Goal: Information Seeking & Learning: Learn about a topic

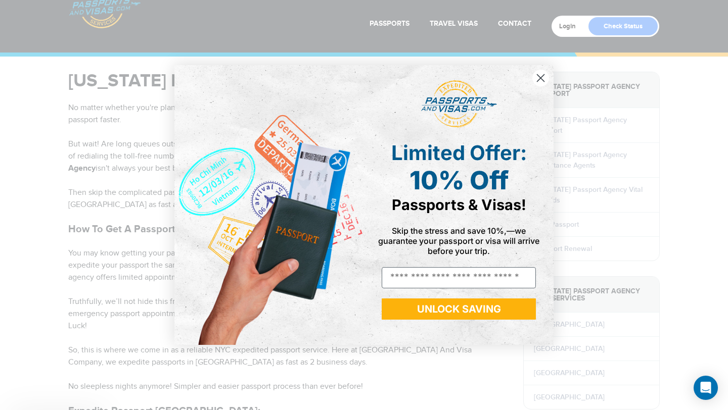
scroll to position [83, 0]
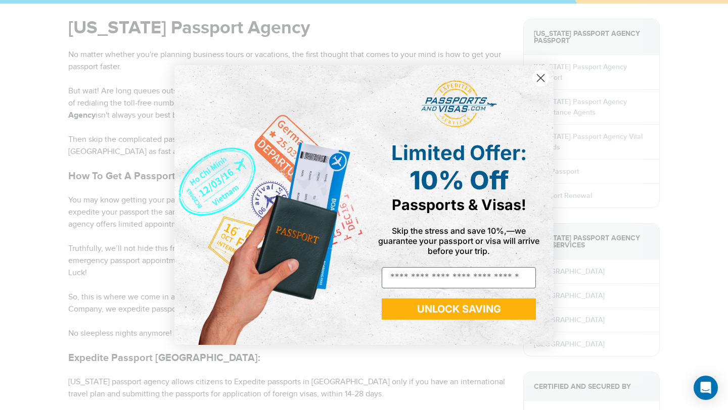
click at [539, 75] on circle "Close dialog" at bounding box center [540, 78] width 17 height 17
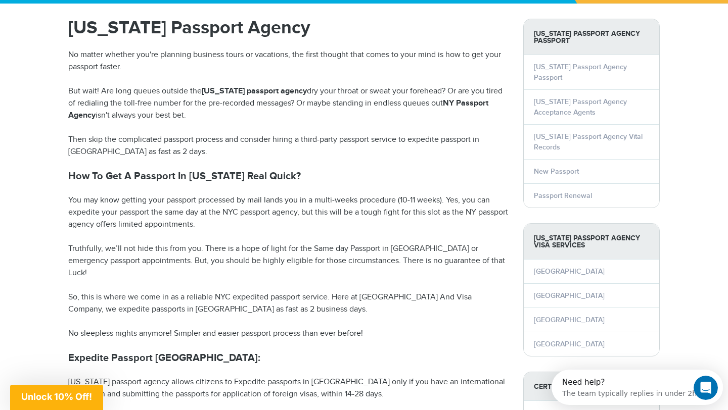
scroll to position [0, 0]
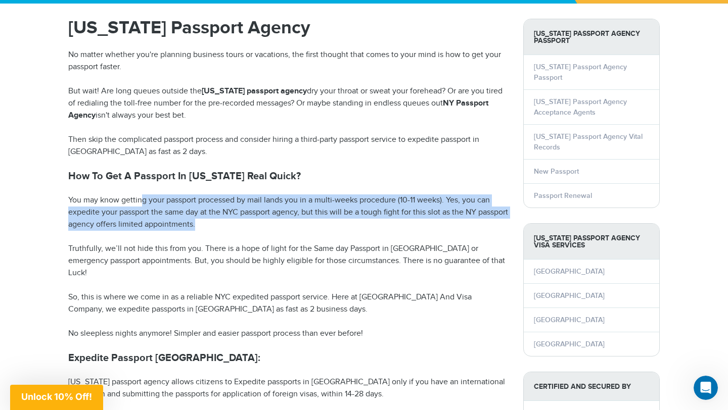
drag, startPoint x: 143, startPoint y: 203, endPoint x: 277, endPoint y: 228, distance: 136.8
click at [277, 228] on p "You may know getting your passport processed by mail lands you in a multi-weeks…" at bounding box center [288, 213] width 440 height 36
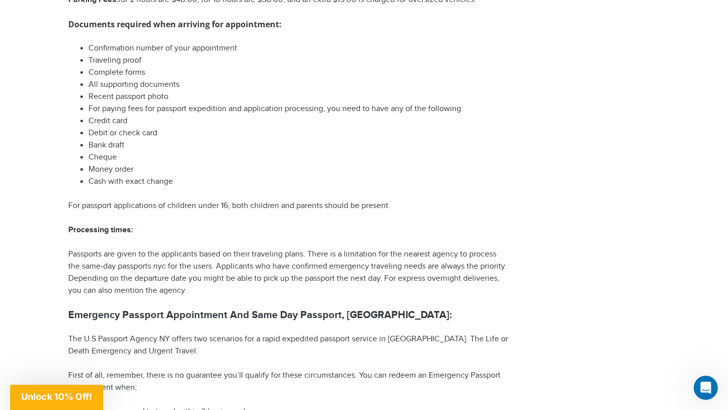
scroll to position [1402, 0]
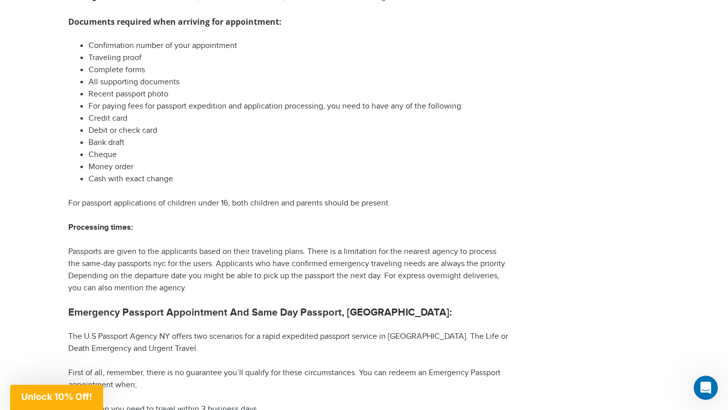
drag, startPoint x: 139, startPoint y: 227, endPoint x: 218, endPoint y: 253, distance: 83.8
click at [218, 254] on p "Passports are given to the applicants based on their traveling plans. There is …" at bounding box center [288, 270] width 440 height 49
drag, startPoint x: 214, startPoint y: 238, endPoint x: 260, endPoint y: 266, distance: 54.0
click at [260, 266] on p "Passports are given to the applicants based on their traveling plans. There is …" at bounding box center [288, 270] width 440 height 49
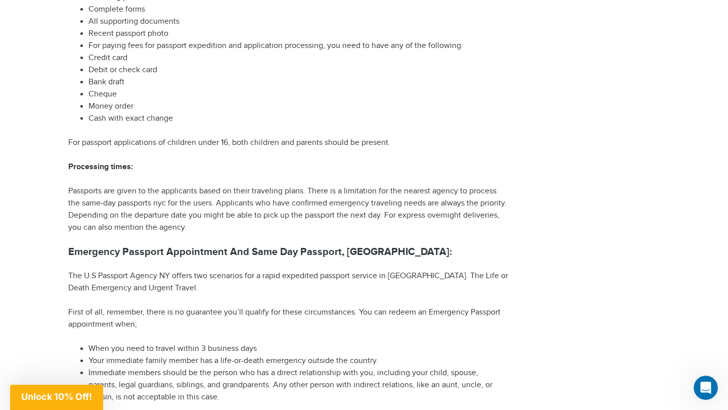
scroll to position [1472, 0]
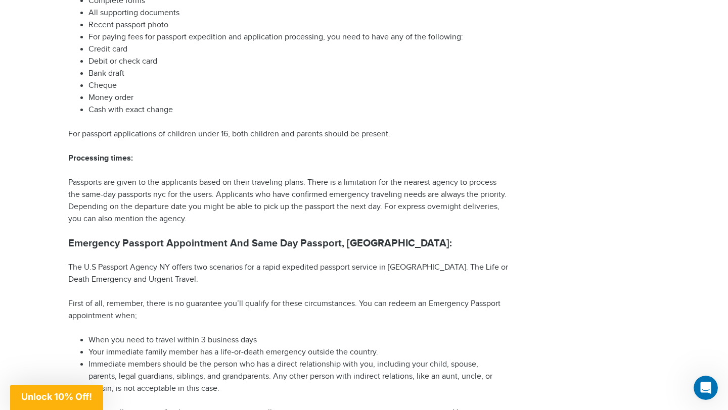
click at [291, 262] on p "The U.S Passport Agency NY offers two scenarios for a rapid expedited passport …" at bounding box center [288, 274] width 440 height 24
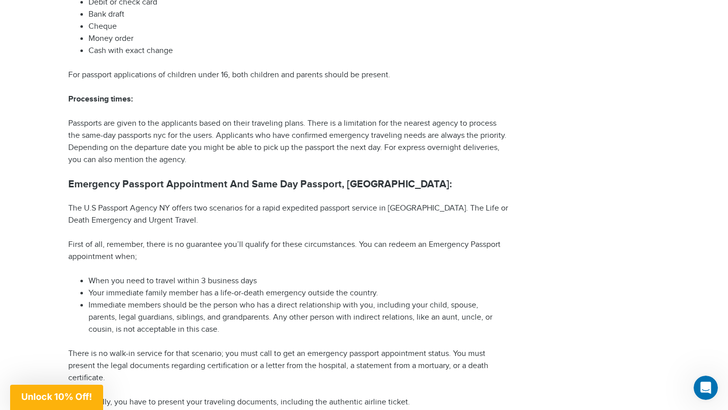
scroll to position [1531, 0]
drag, startPoint x: 120, startPoint y: 256, endPoint x: 219, endPoint y: 257, distance: 99.1
click at [219, 275] on li "When you need to travel within 3 business days" at bounding box center [298, 281] width 420 height 12
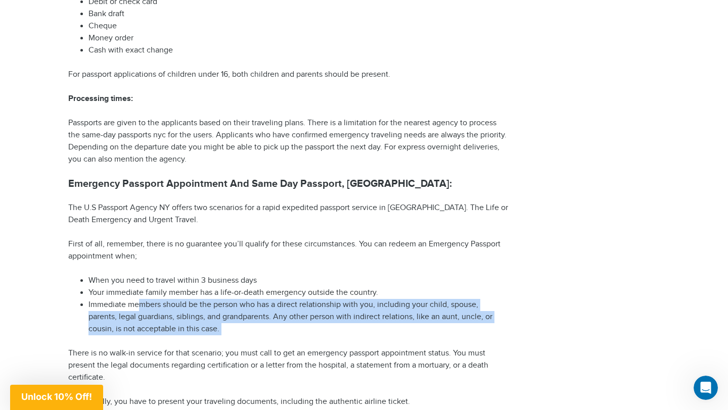
drag, startPoint x: 138, startPoint y: 280, endPoint x: 203, endPoint y: 317, distance: 75.2
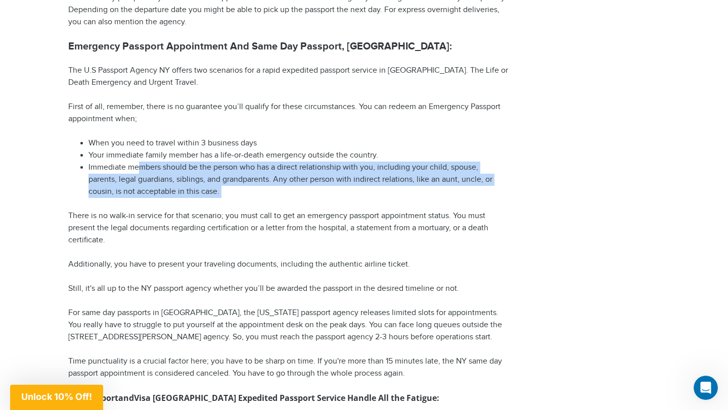
scroll to position [1672, 0]
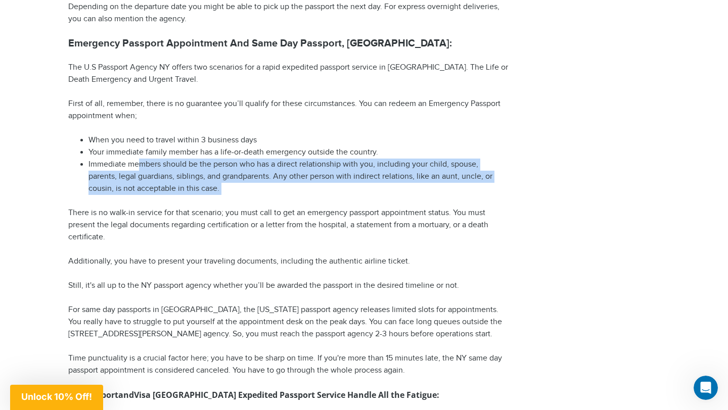
click at [203, 304] on p "For same day passports in [GEOGRAPHIC_DATA], the [US_STATE] passport agency rel…" at bounding box center [288, 322] width 440 height 36
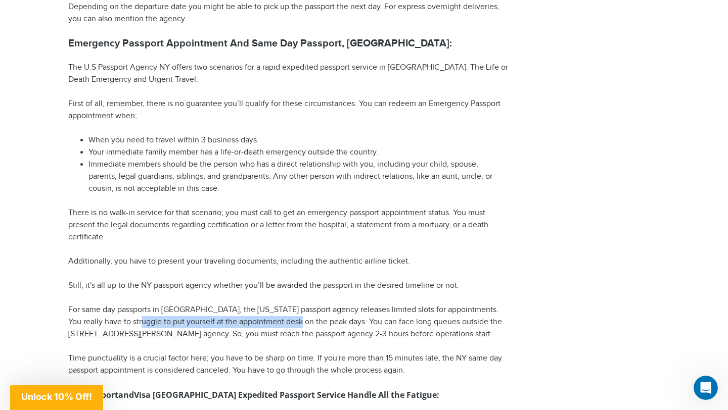
drag, startPoint x: 133, startPoint y: 296, endPoint x: 298, endPoint y: 304, distance: 165.0
click at [298, 304] on p "For same day passports in [GEOGRAPHIC_DATA], the [US_STATE] passport agency rel…" at bounding box center [288, 322] width 440 height 36
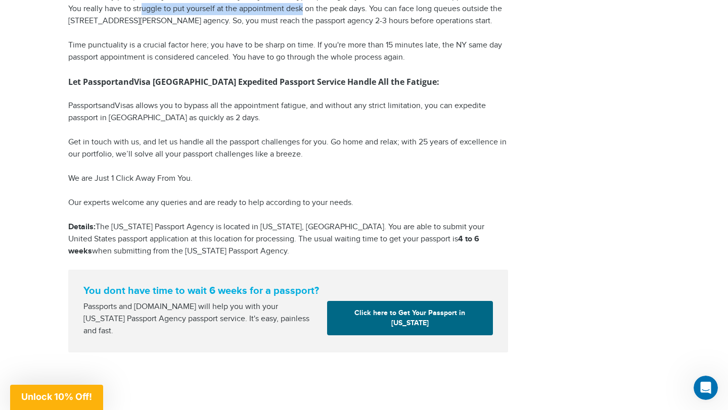
scroll to position [1985, 0]
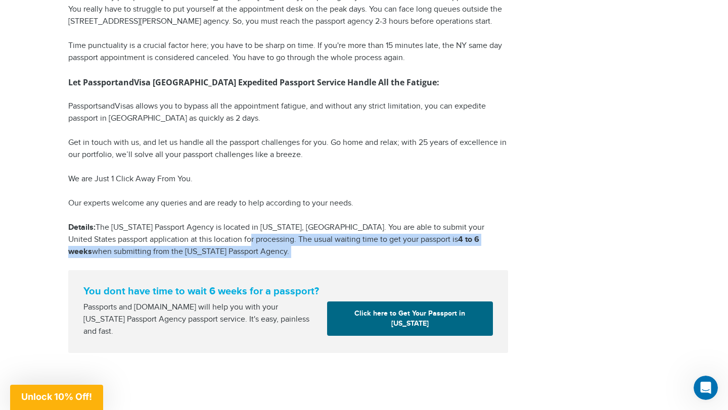
drag, startPoint x: 233, startPoint y: 216, endPoint x: 304, endPoint y: 236, distance: 74.0
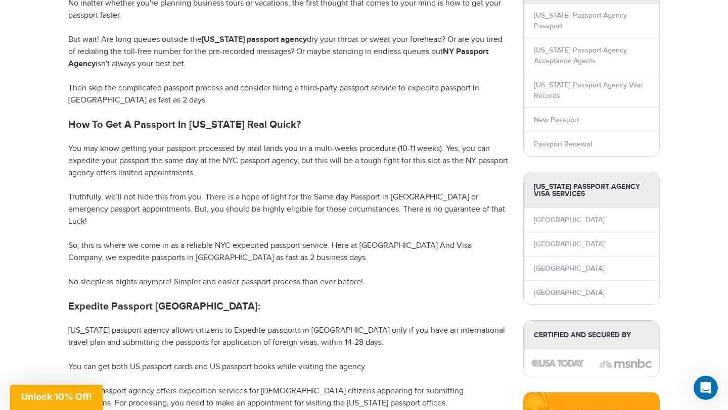
scroll to position [0, 0]
